Goal: Communication & Community: Answer question/provide support

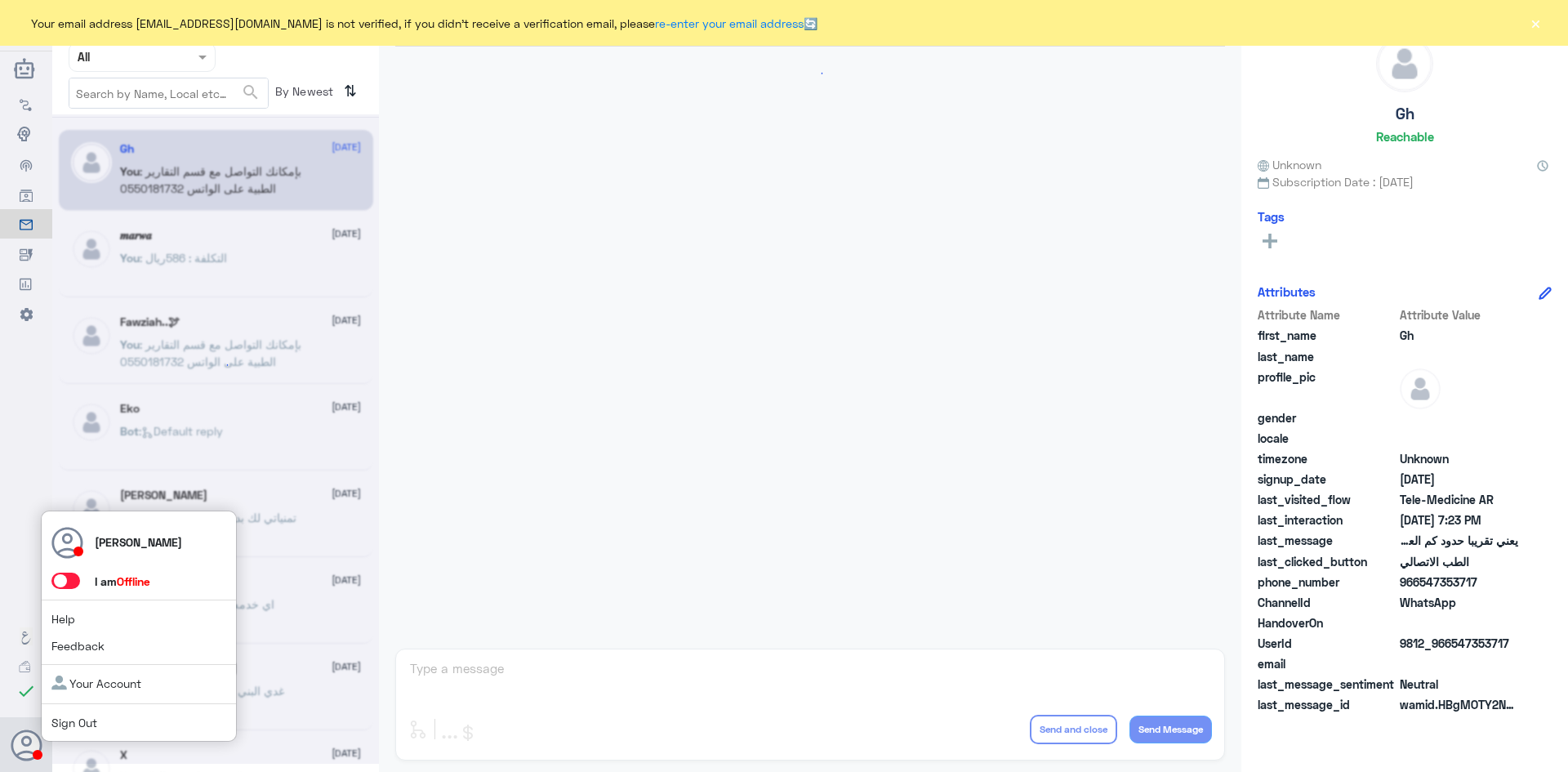
click at [74, 582] on span at bounding box center [66, 580] width 29 height 17
click at [0, 0] on input "checkbox" at bounding box center [0, 0] width 0 height 0
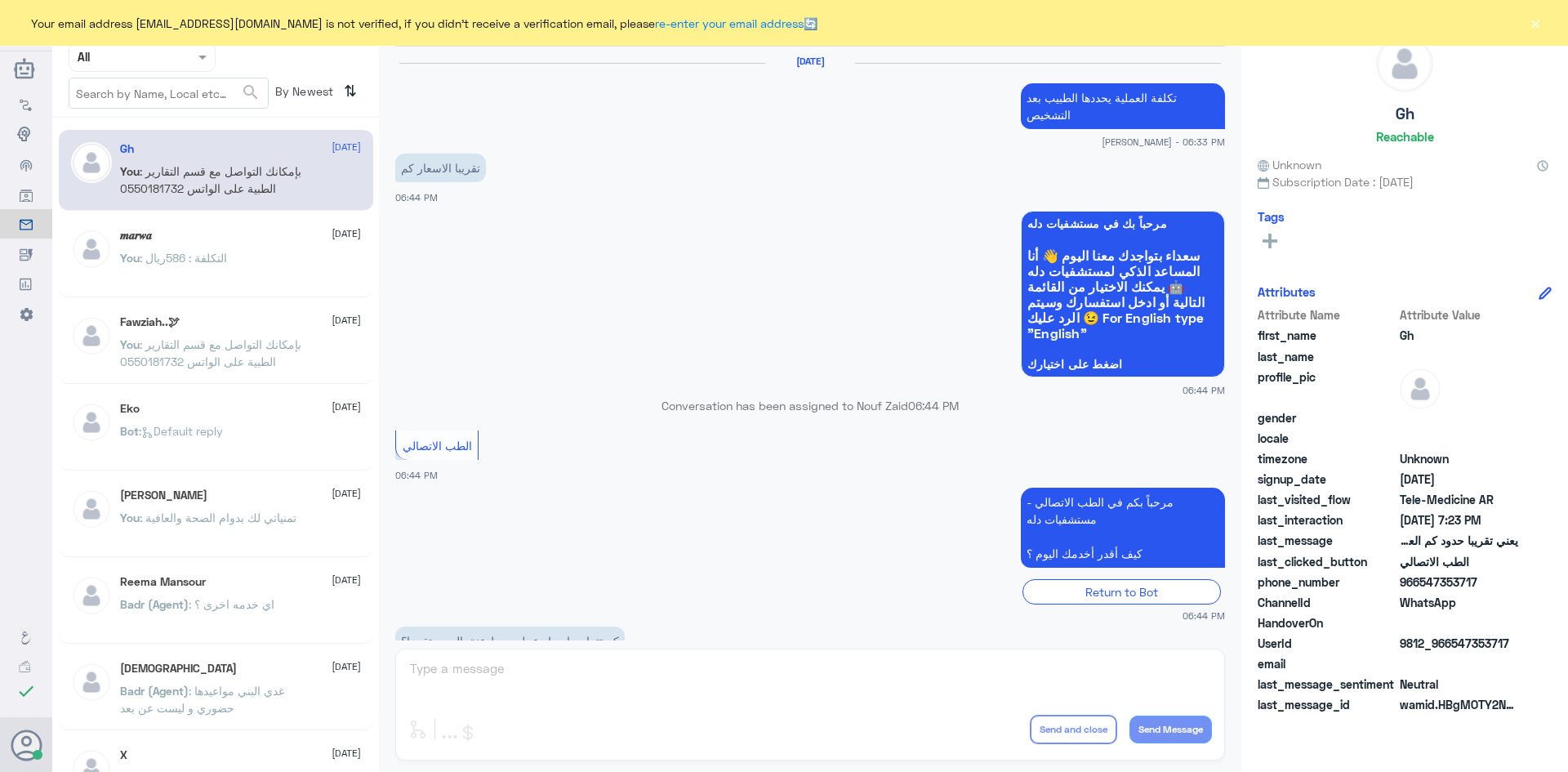
scroll to position [696, 0]
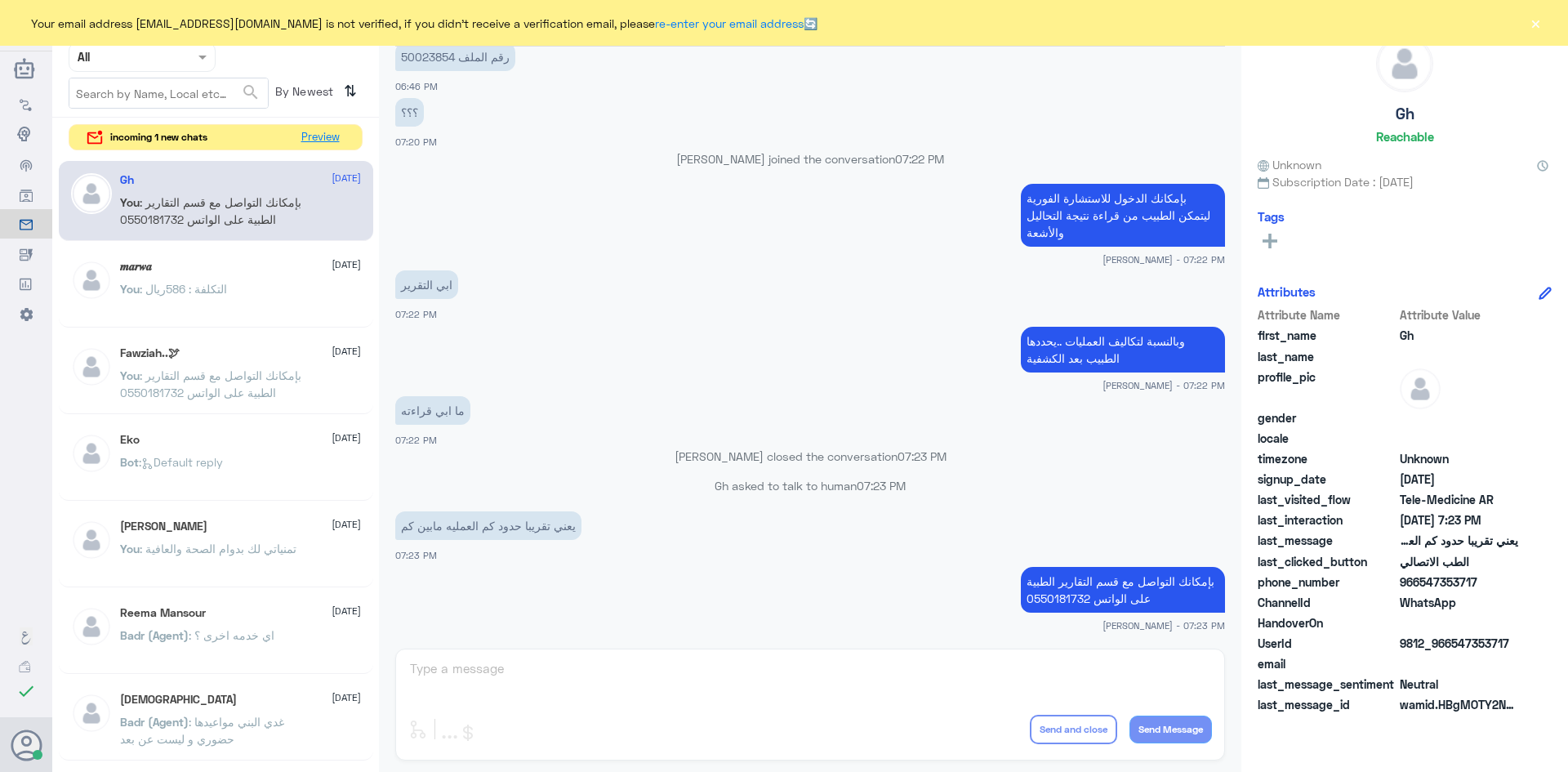
click at [347, 138] on div "incoming 1 new chats Preview" at bounding box center [216, 137] width 294 height 27
click at [321, 140] on button "Preview" at bounding box center [321, 137] width 51 height 25
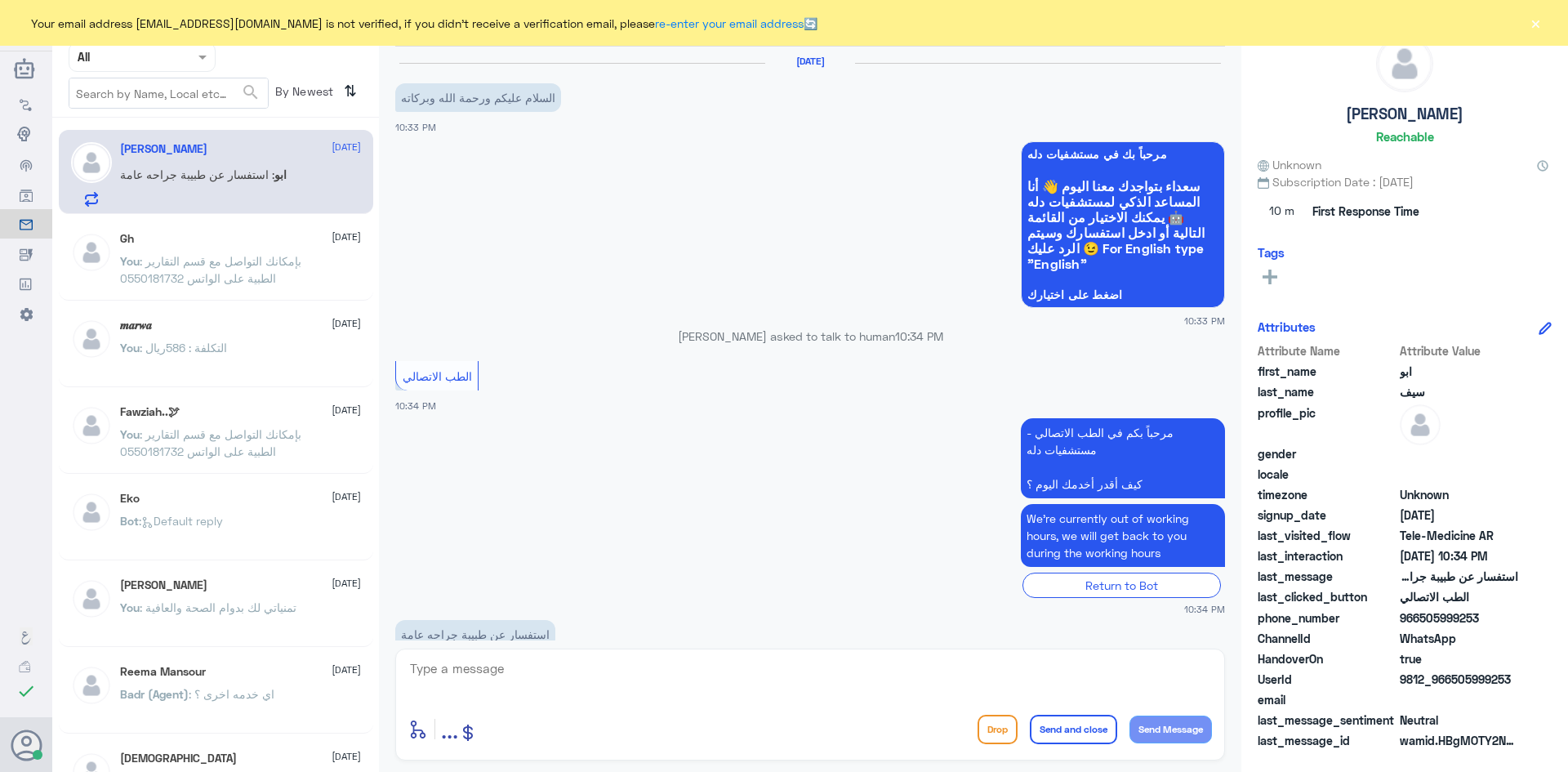
scroll to position [39, 0]
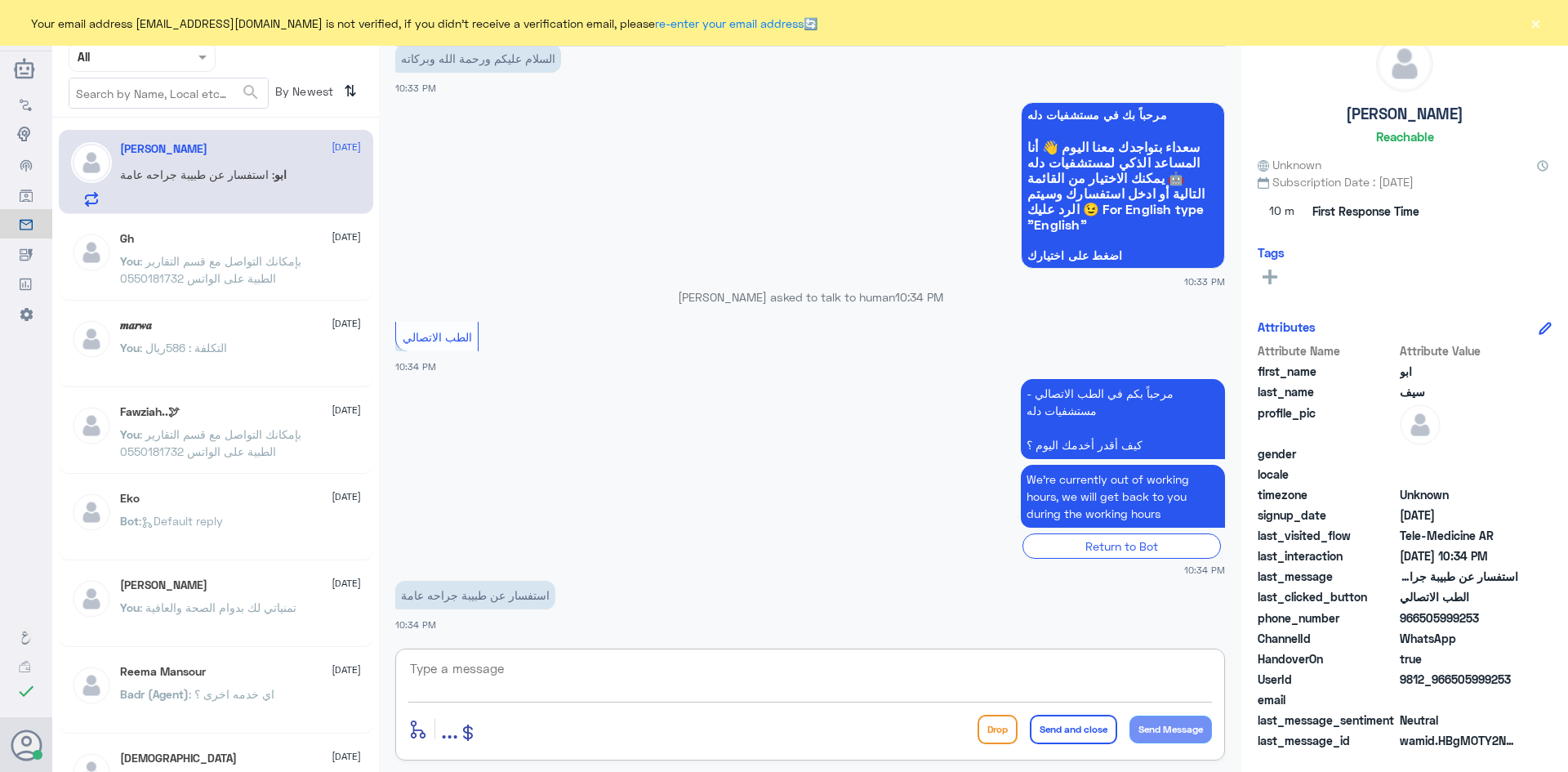
click at [635, 685] on textarea at bounding box center [811, 678] width 804 height 40
type textarea "F"
click at [1112, 670] on textarea "بإمكانك الاستفسار من خلال التطبيق او من خلال الاتصال بالرقم الموحد : 920012222" at bounding box center [811, 678] width 804 height 40
type textarea "بإمكانك الاستفسار عن الأطباء من خلال التطبيق او من خلال الاتصال بالرقم الموحد :…"
click at [1088, 728] on button "Send and close" at bounding box center [1074, 729] width 87 height 30
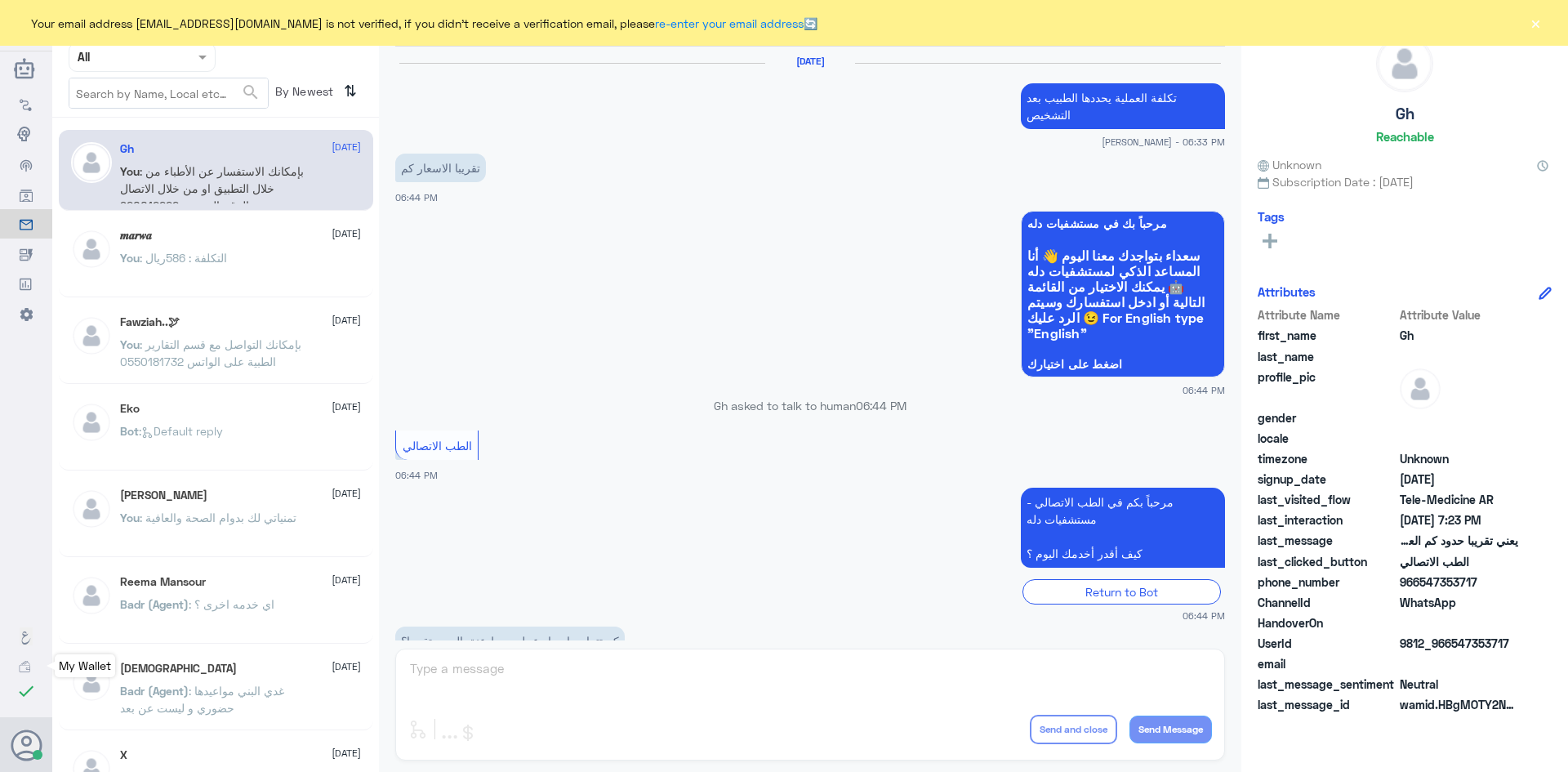
scroll to position [696, 0]
